Goal: Task Accomplishment & Management: Manage account settings

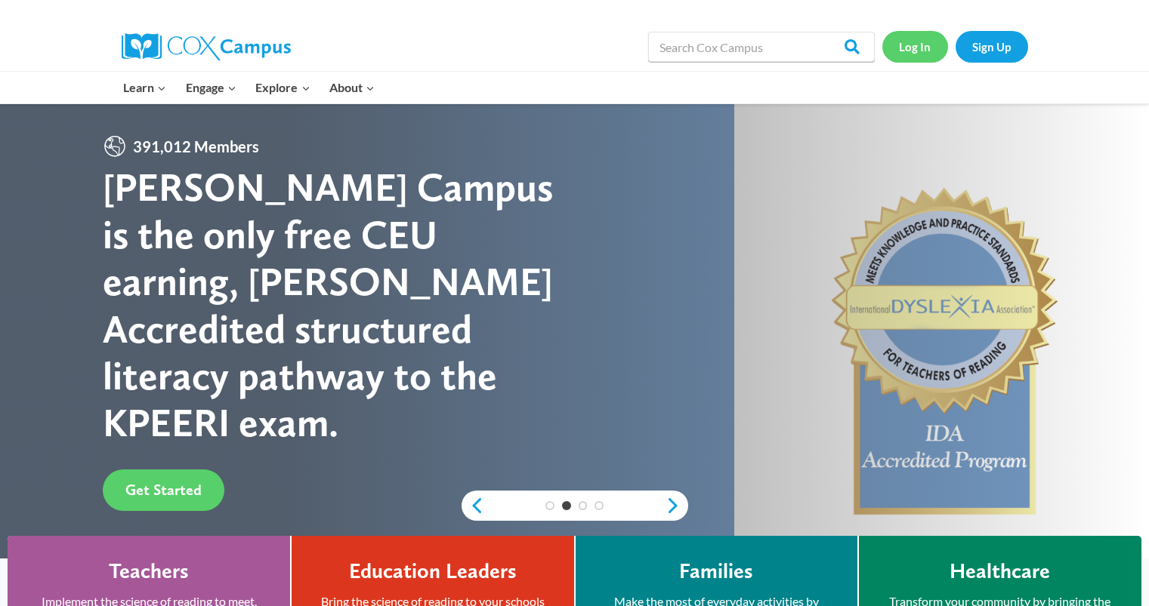
click at [913, 40] on link "Log In" at bounding box center [915, 46] width 66 height 31
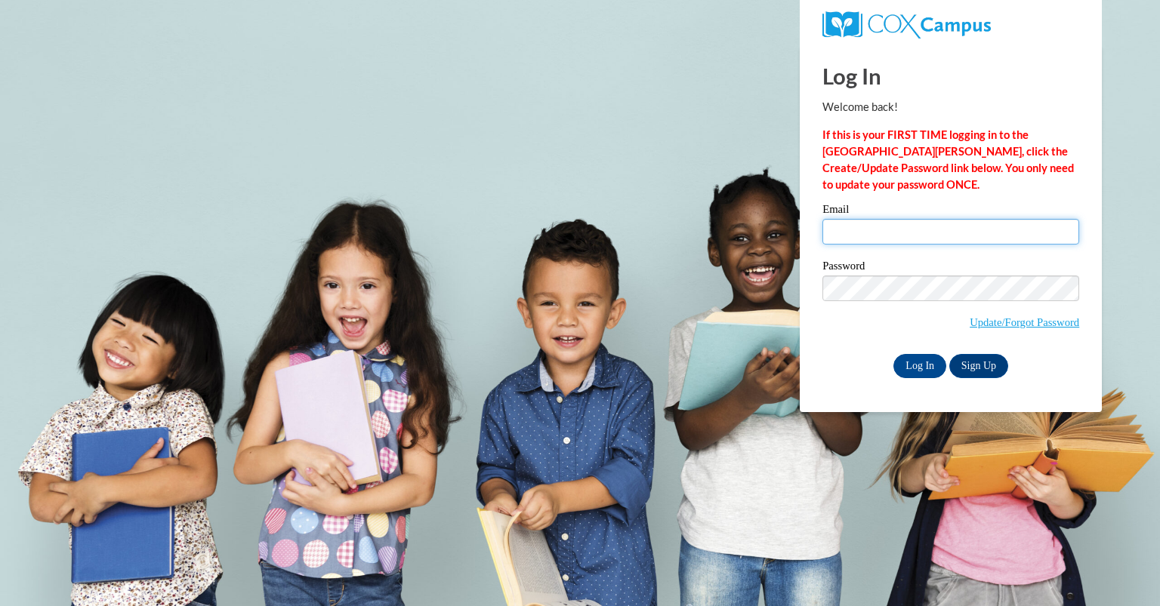
click at [881, 231] on input "Email" at bounding box center [950, 232] width 257 height 26
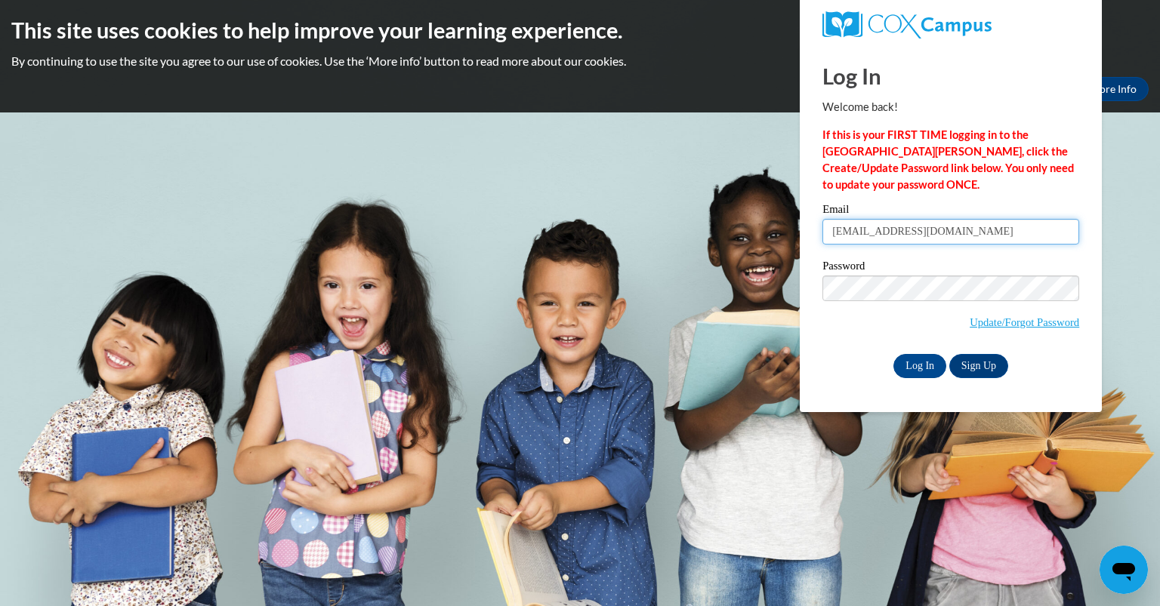
type input "bferriona@yahoo.com"
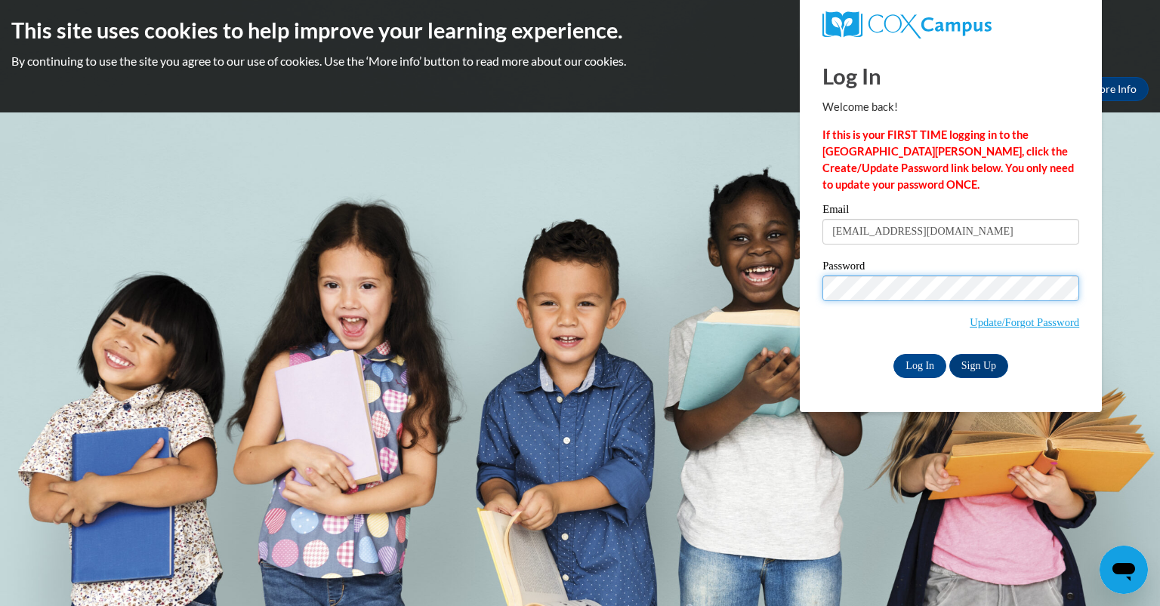
click at [893, 354] on input "Log In" at bounding box center [919, 366] width 53 height 24
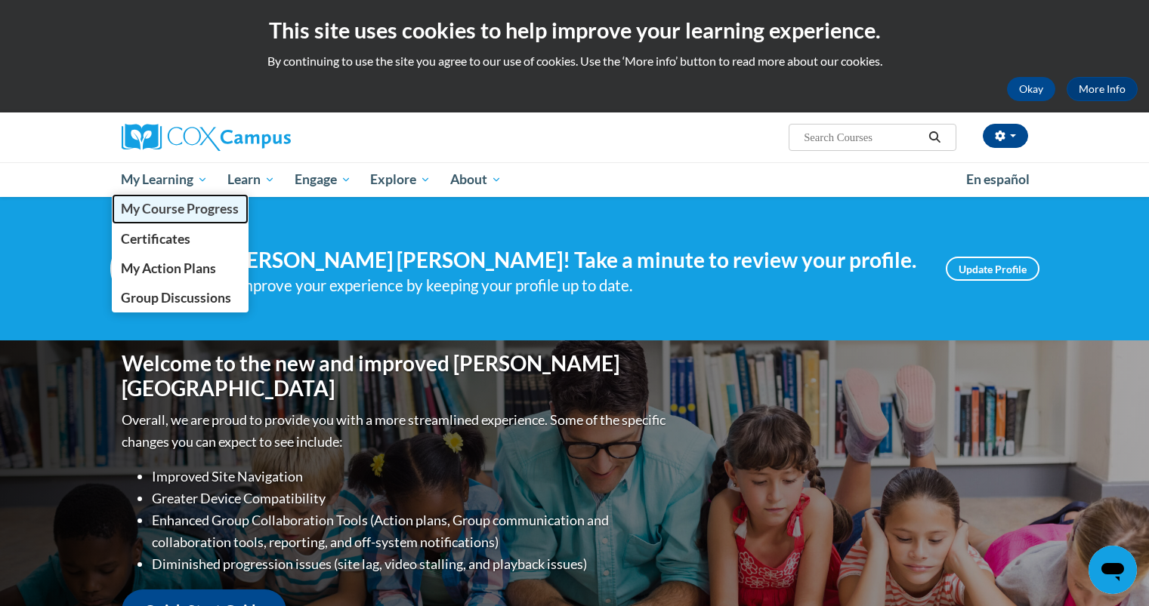
click at [202, 202] on span "My Course Progress" at bounding box center [180, 209] width 118 height 16
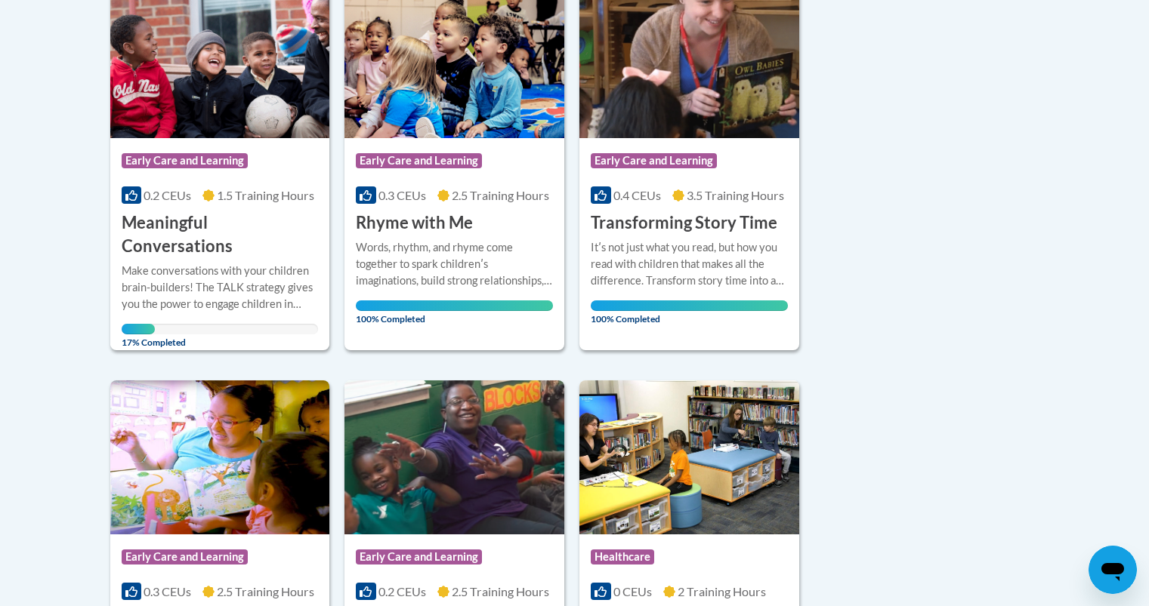
scroll to position [351, 0]
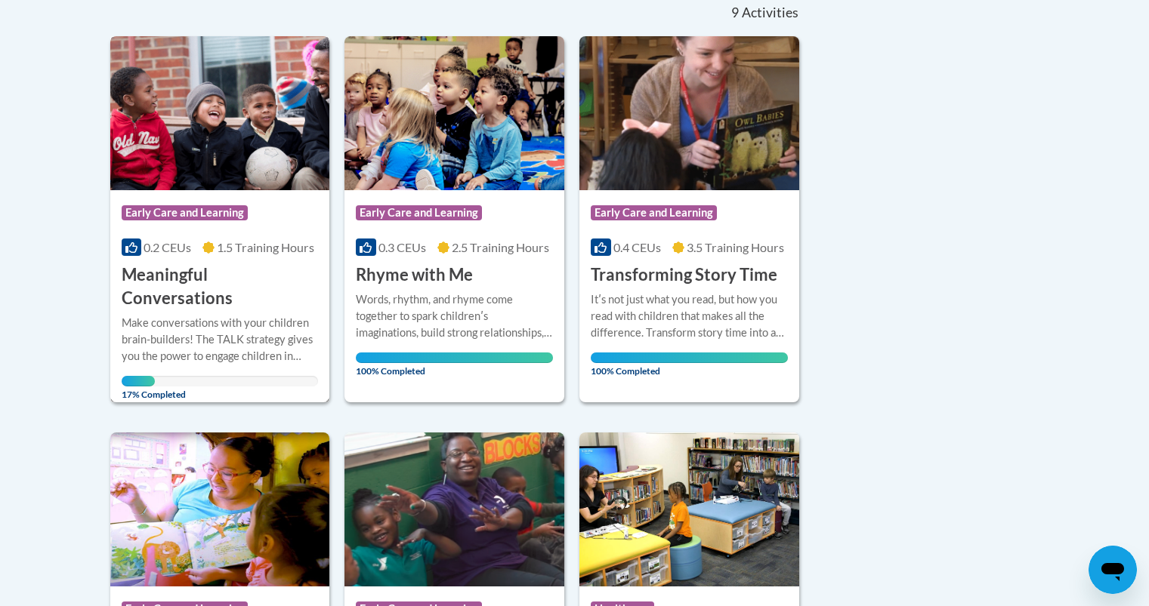
click at [236, 258] on div "Course Category: Early Care and Learning 0.2 CEUs 1.5 Training Hours COURSE Mea…" at bounding box center [220, 250] width 220 height 120
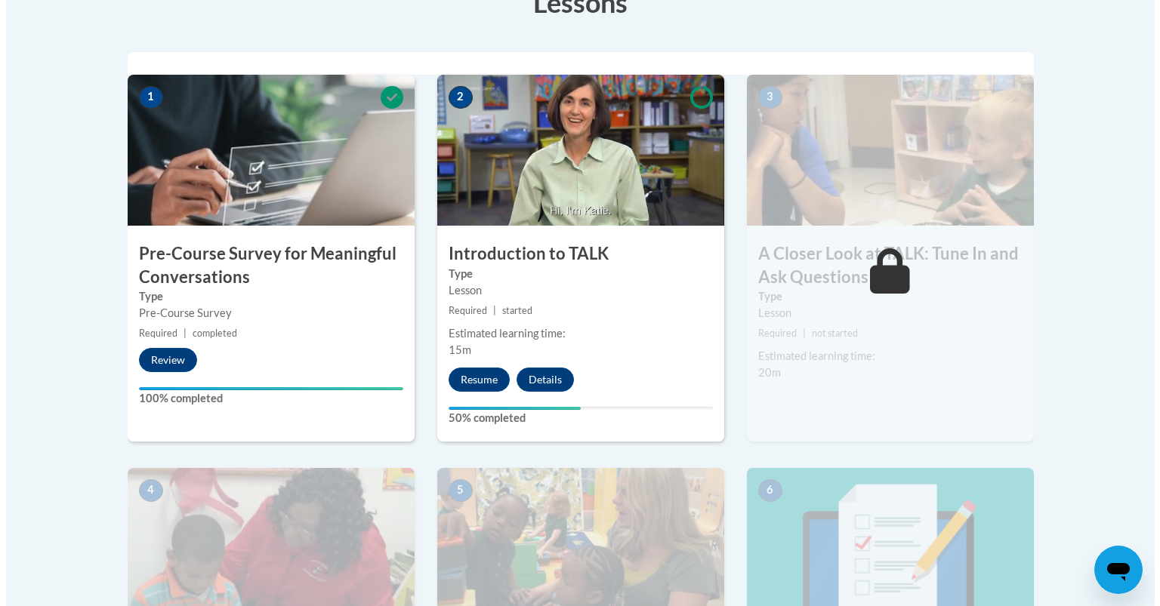
scroll to position [453, 0]
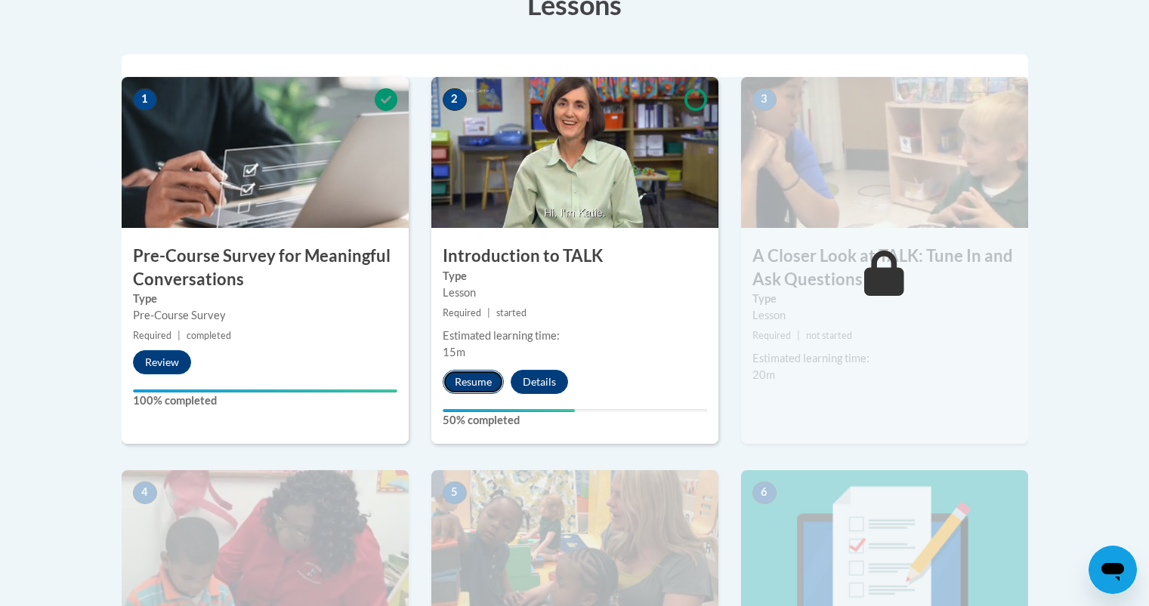
click at [470, 381] on button "Resume" at bounding box center [473, 382] width 61 height 24
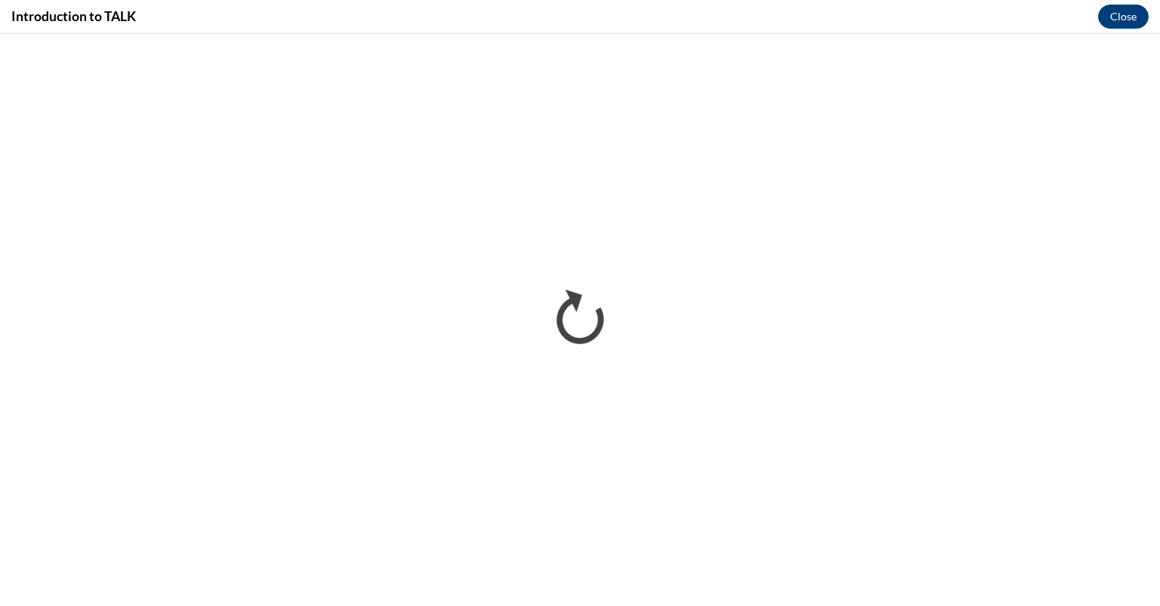
scroll to position [0, 0]
